Goal: Transaction & Acquisition: Purchase product/service

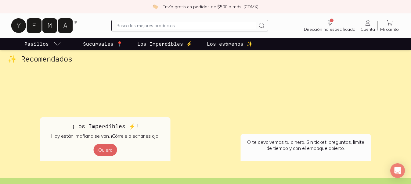
scroll to position [1048, 0]
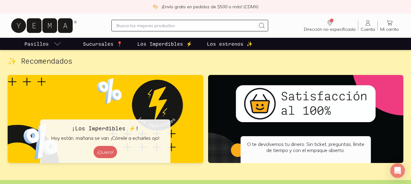
click at [94, 95] on img at bounding box center [105, 119] width 195 height 88
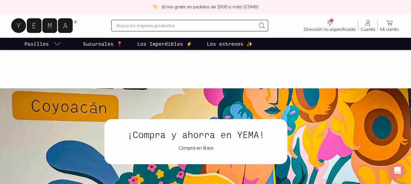
scroll to position [735, 0]
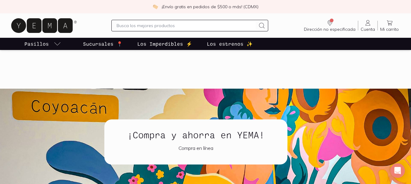
click at [181, 139] on h2 "¡Compra y ahorra en YEMA!" at bounding box center [196, 134] width 154 height 11
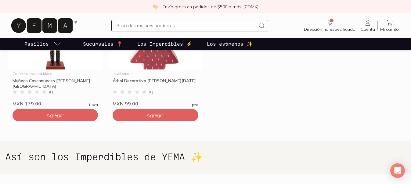
scroll to position [569, 0]
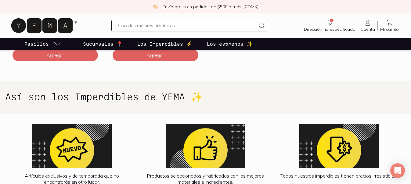
click at [67, 153] on img at bounding box center [72, 146] width 129 height 44
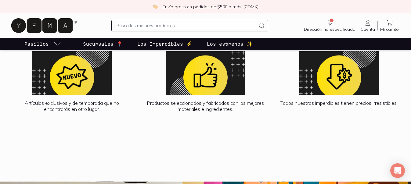
scroll to position [642, 0]
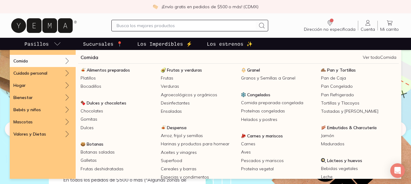
click at [56, 44] on icon "pasillo-todos-link" at bounding box center [57, 43] width 7 height 7
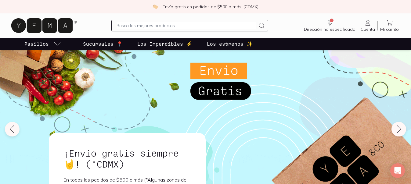
click at [56, 44] on icon "pasillo-todos-link" at bounding box center [57, 43] width 7 height 7
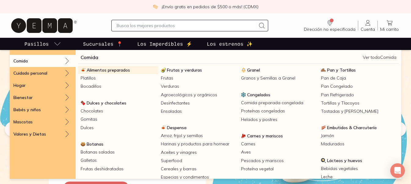
click at [95, 71] on span "Alimentos preparados" at bounding box center [108, 69] width 43 height 5
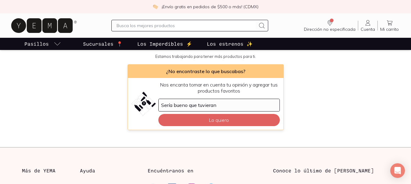
click at [95, 71] on div "Buscamos por todos lados y aún no tenemos productos con esos filtros. Estamos t…" at bounding box center [205, 86] width 411 height 88
click at [95, 59] on small "Estamos trabajando para tener más productos para ti." at bounding box center [205, 56] width 411 height 6
click at [95, 71] on div "Buscamos por todos lados y aún no tenemos productos con esos filtros. Estamos t…" at bounding box center [205, 86] width 411 height 107
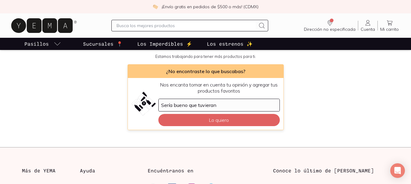
click at [95, 71] on div "Buscamos por todos lados y aún no tenemos productos con esos filtros. Estamos t…" at bounding box center [205, 86] width 411 height 107
click at [95, 71] on main "Alimentos preparados A todos se nos están acabando las ideas de platillos nuevo…" at bounding box center [205, 54] width 411 height 185
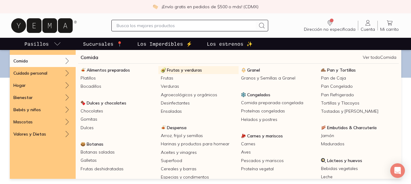
click at [173, 70] on span "Frutas y verduras" at bounding box center [184, 69] width 35 height 5
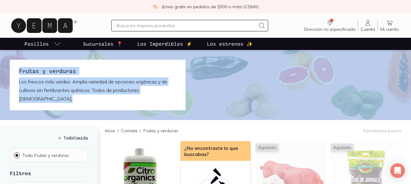
click at [24, 135] on h5 "← Todo Comida" at bounding box center [49, 138] width 78 height 6
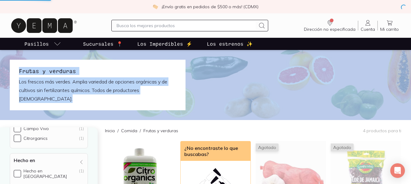
scroll to position [83, 0]
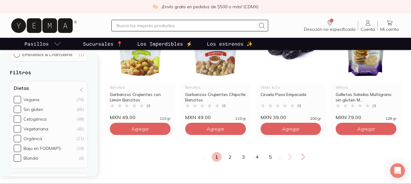
scroll to position [844, 0]
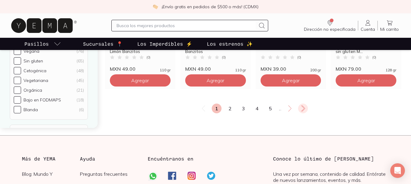
click at [300, 109] on icon at bounding box center [302, 108] width 7 height 7
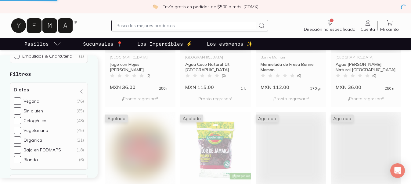
scroll to position [8, 0]
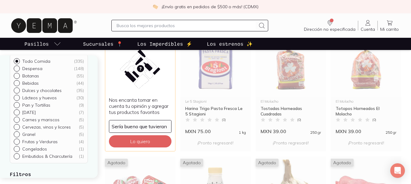
scroll to position [9, 0]
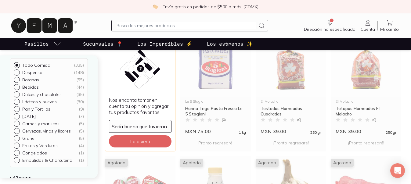
click at [17, 146] on input "Granel ( 5 )" at bounding box center [16, 147] width 5 height 5
radio input "true"
click at [17, 146] on input "Granel ( 5 )" at bounding box center [16, 147] width 5 height 5
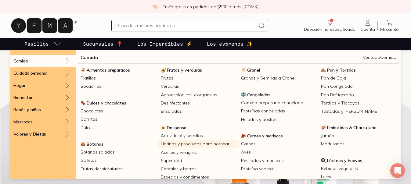
click at [173, 145] on link "Harinas y productos para hornear" at bounding box center [198, 144] width 80 height 8
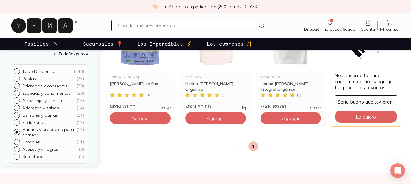
scroll to position [412, 0]
click at [16, 78] on input "Pastas ( 25 )" at bounding box center [16, 78] width 5 height 5
radio input "true"
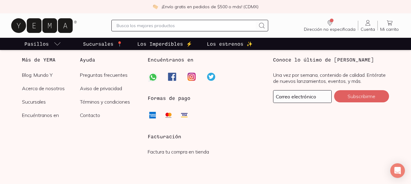
scroll to position [964, 0]
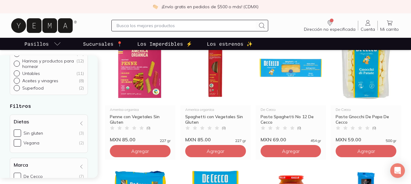
scroll to position [601, 0]
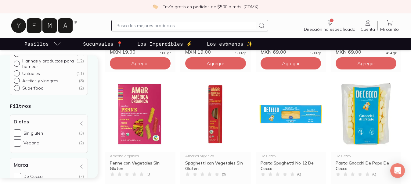
click at [154, 112] on img at bounding box center [140, 114] width 70 height 75
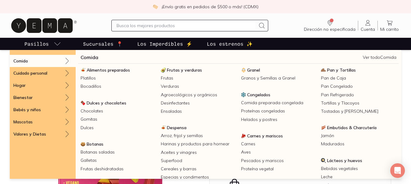
click at [43, 60] on div "Comida" at bounding box center [43, 61] width 66 height 12
click at [167, 79] on link "Frutas" at bounding box center [198, 78] width 80 height 8
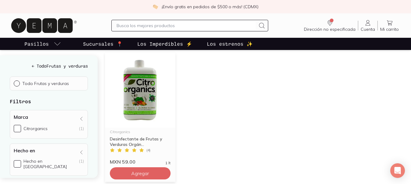
scroll to position [79, 0]
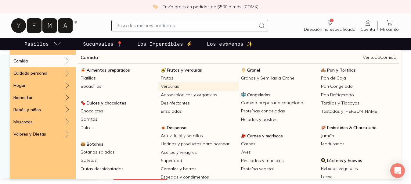
click at [162, 86] on link "Verduras" at bounding box center [198, 86] width 80 height 8
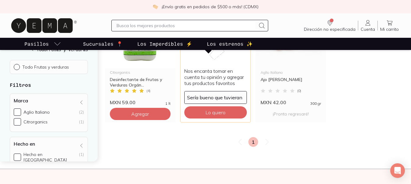
scroll to position [129, 0]
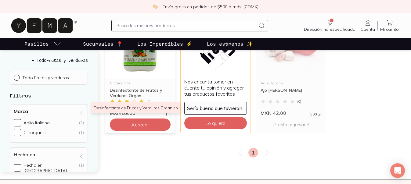
click at [134, 95] on div "Desinfectante de Frutas y Verduras Orgán..." at bounding box center [140, 93] width 61 height 11
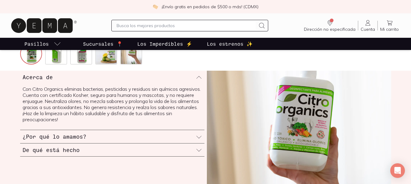
scroll to position [219, 0]
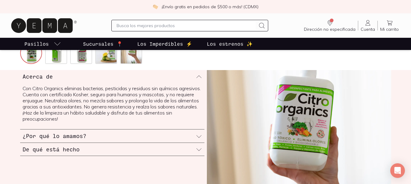
click at [199, 136] on icon at bounding box center [199, 137] width 6 height 6
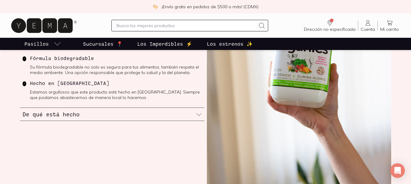
scroll to position [292, 0]
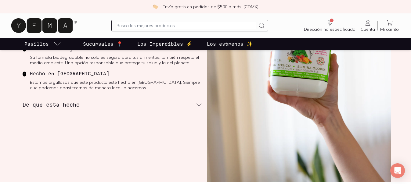
click at [198, 106] on icon at bounding box center [199, 105] width 6 height 6
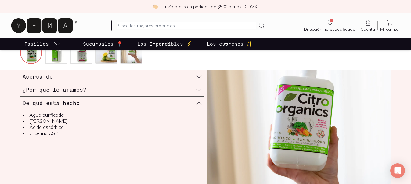
scroll to position [220, 0]
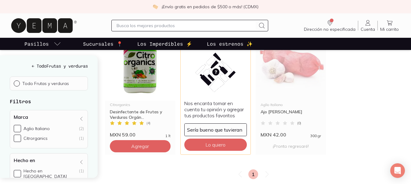
scroll to position [103, 0]
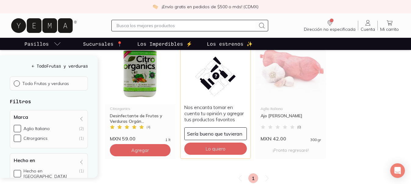
click at [50, 44] on link "Pasillos" at bounding box center [42, 44] width 39 height 12
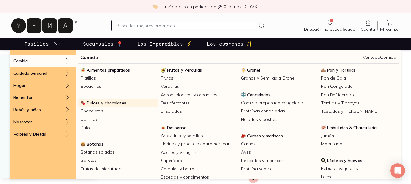
click at [93, 104] on span "Dulces y chocolates" at bounding box center [107, 102] width 40 height 5
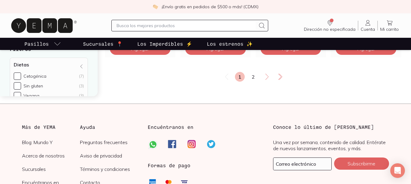
scroll to position [866, 0]
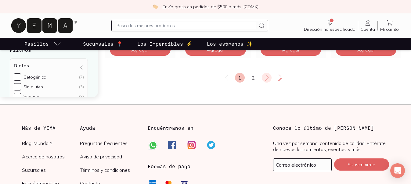
click at [265, 80] on icon at bounding box center [266, 77] width 7 height 7
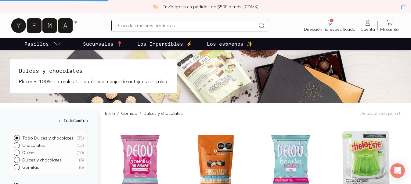
scroll to position [0, 0]
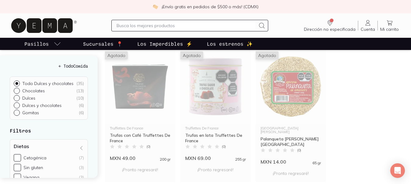
scroll to position [344, 0]
